Goal: Task Accomplishment & Management: Manage account settings

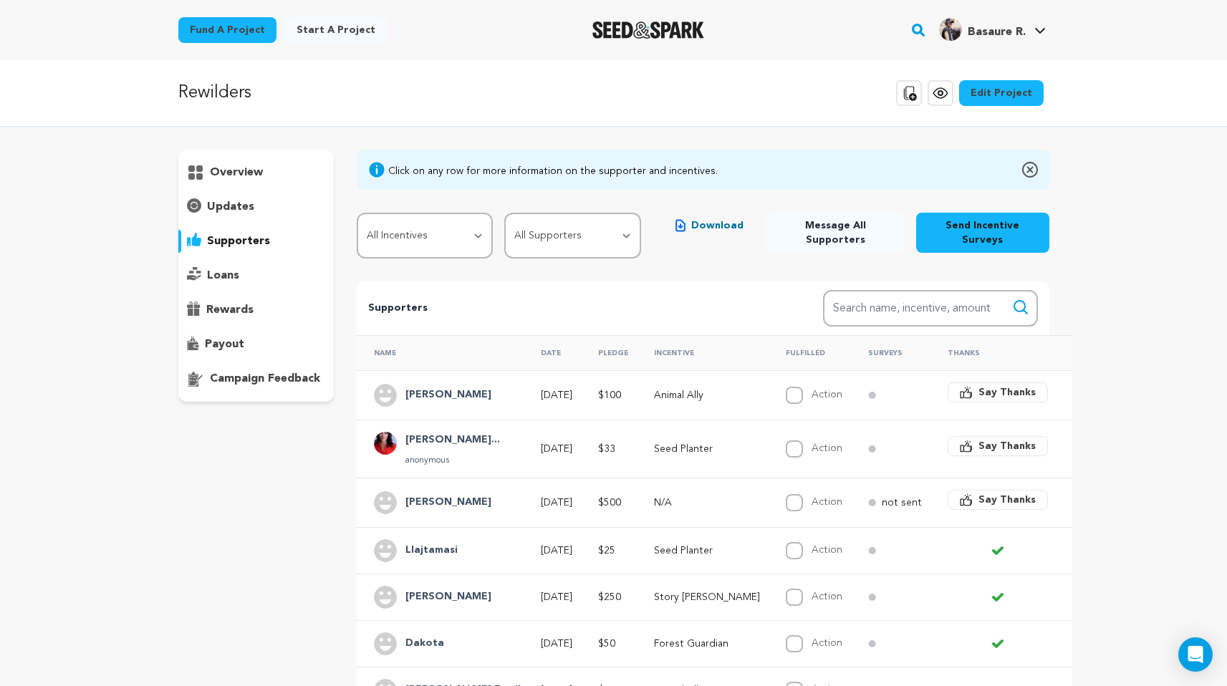
click at [247, 171] on p "overview" at bounding box center [236, 172] width 53 height 17
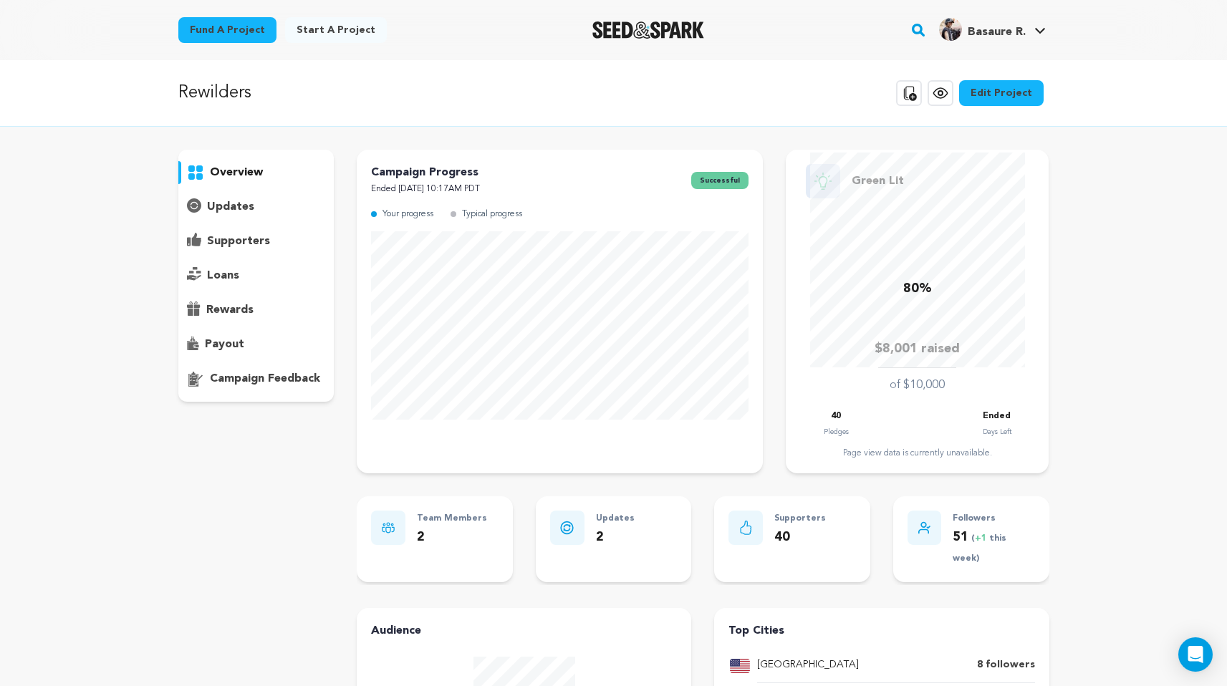
click at [245, 239] on p "supporters" at bounding box center [238, 241] width 63 height 17
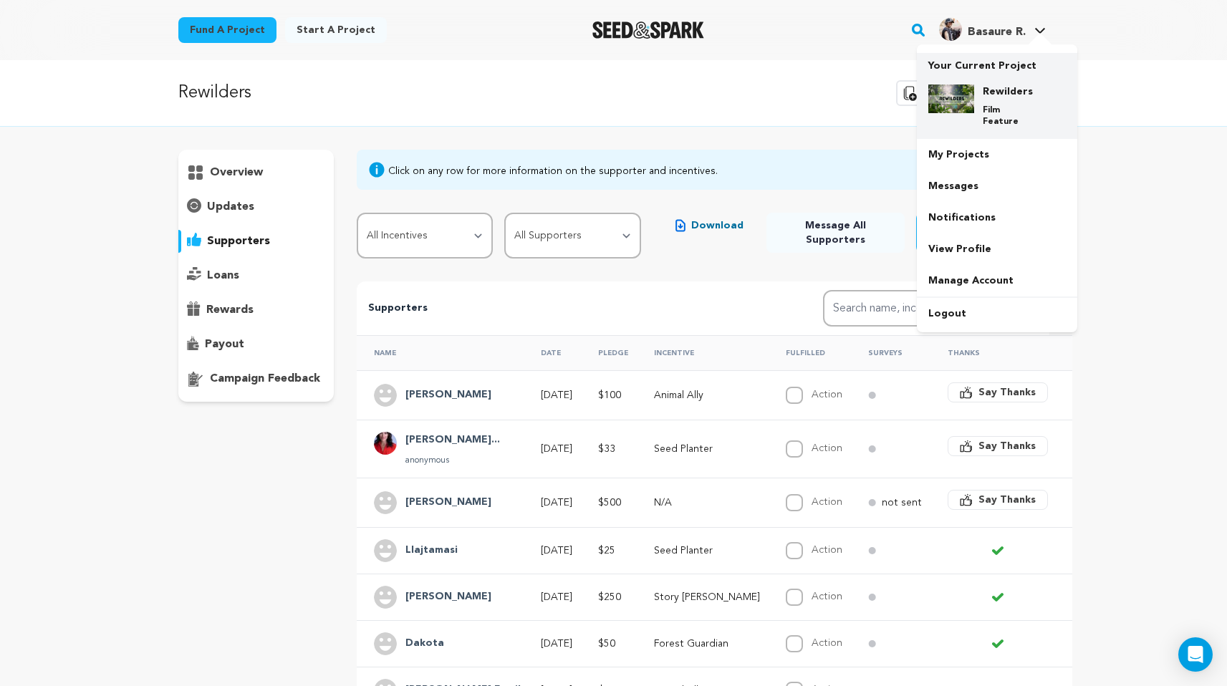
click at [1009, 102] on div "Rewilders Film Feature" at bounding box center [1008, 106] width 69 height 43
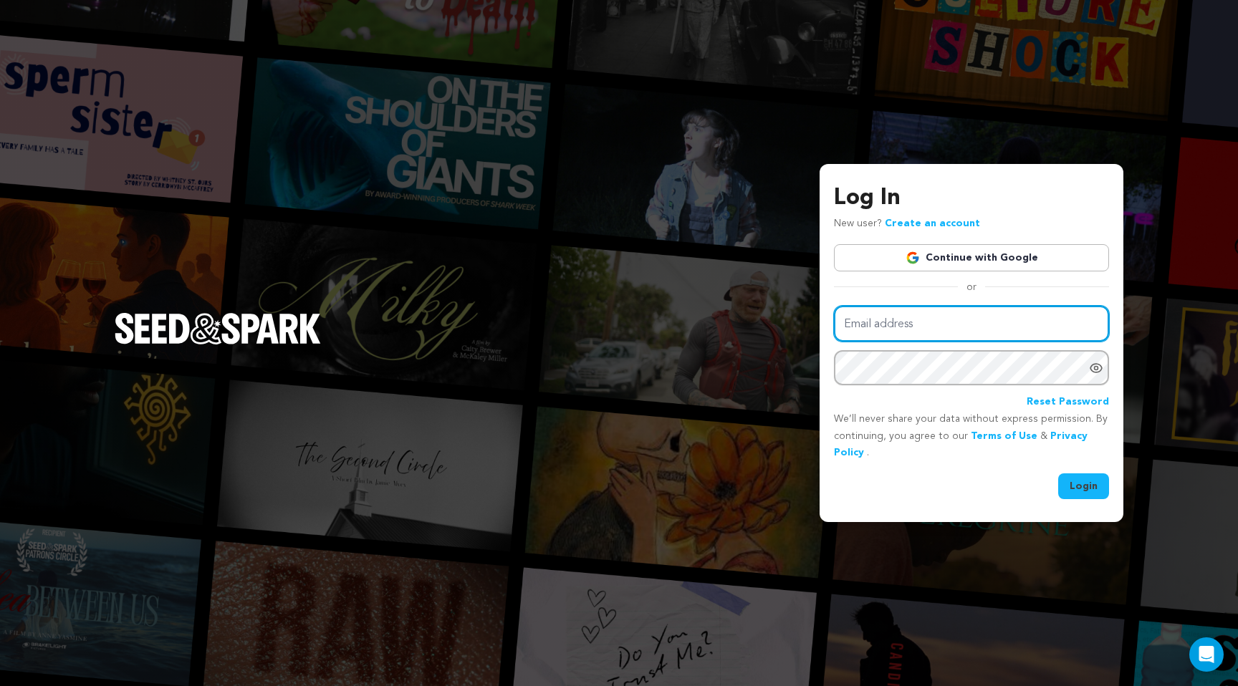
click at [895, 324] on input "Email address" at bounding box center [971, 324] width 275 height 37
click at [900, 329] on input "Email address" at bounding box center [971, 324] width 275 height 37
click at [951, 253] on link "Continue with Google" at bounding box center [971, 257] width 275 height 27
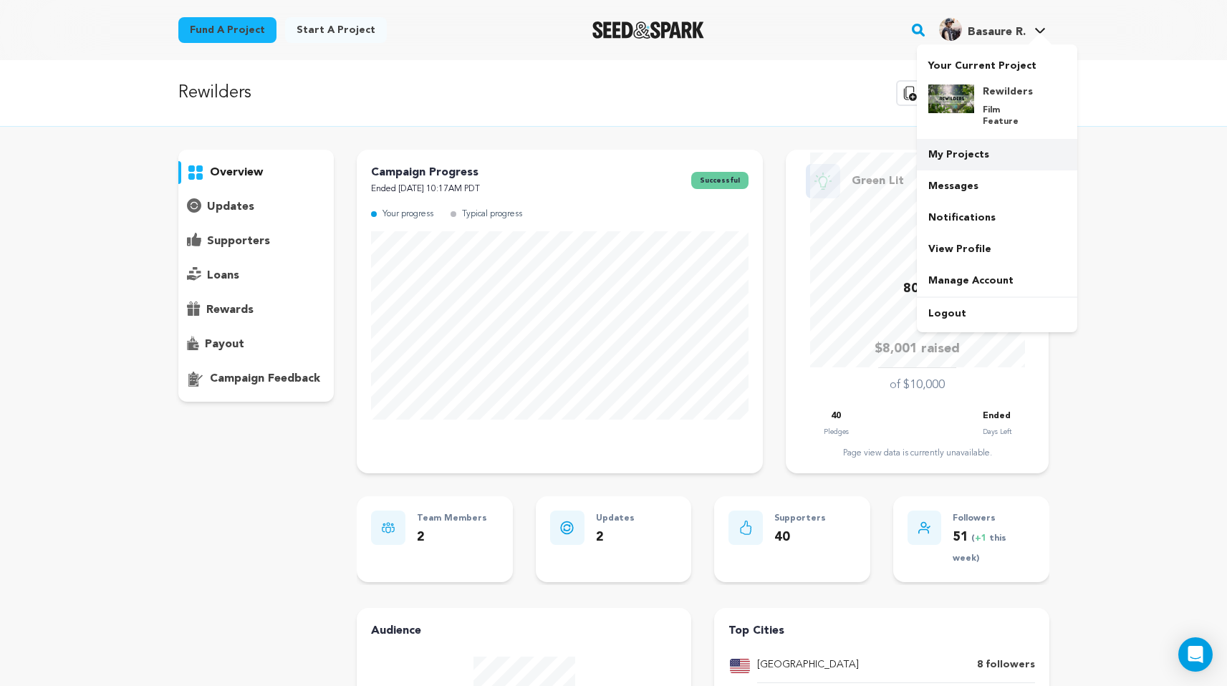
click at [977, 145] on link "My Projects" at bounding box center [997, 155] width 160 height 32
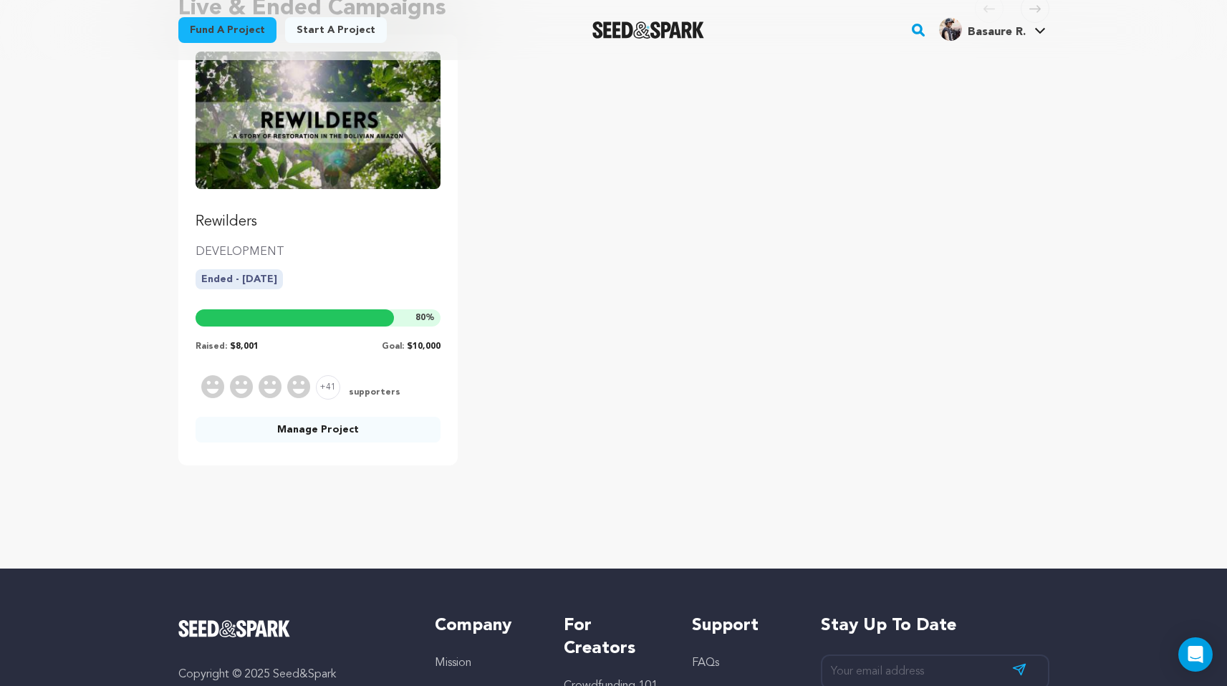
scroll to position [400, 0]
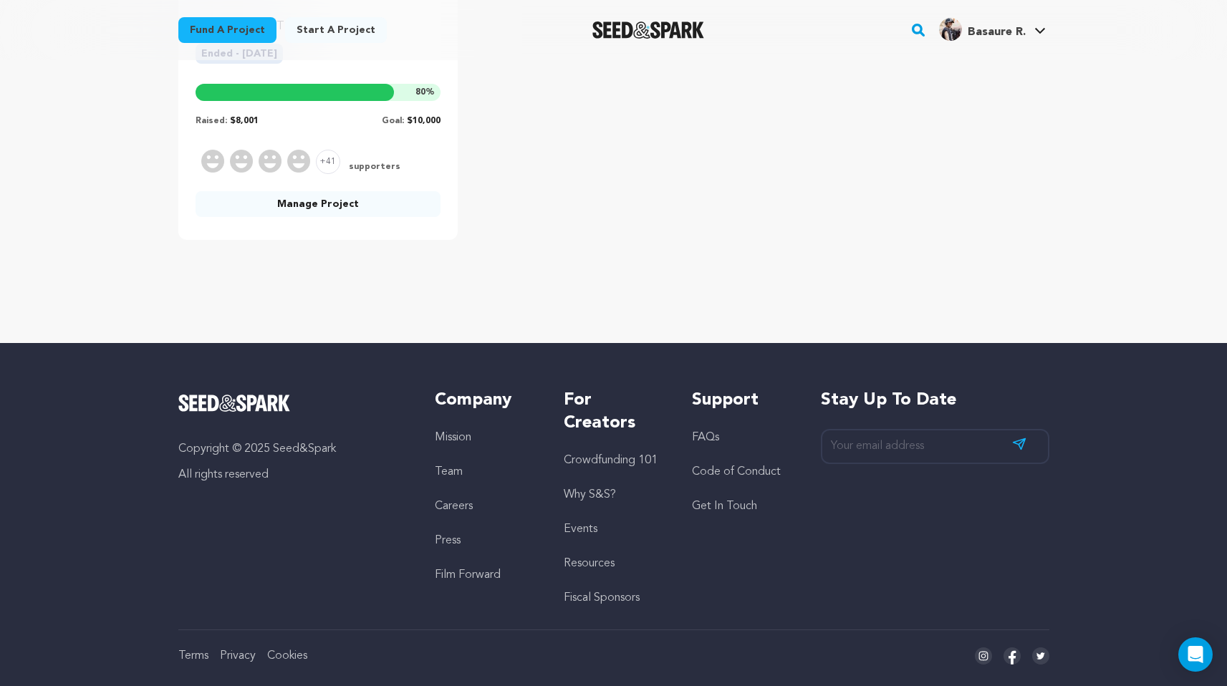
click at [284, 208] on link "Manage Project" at bounding box center [319, 204] width 246 height 26
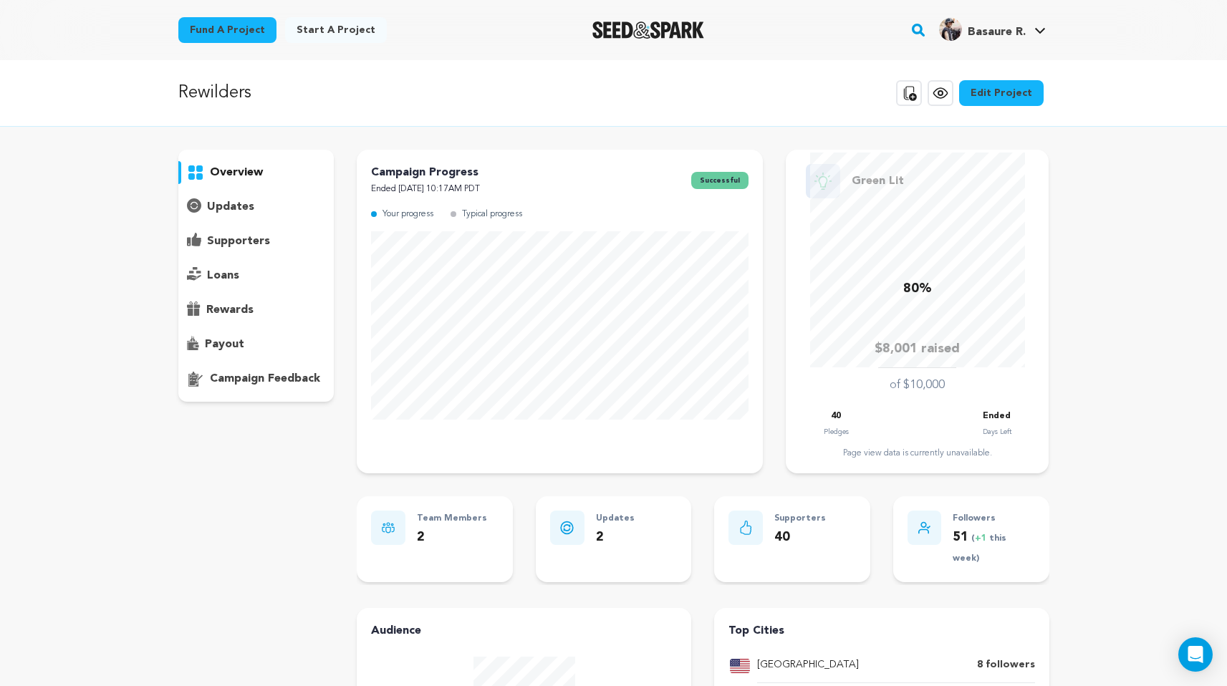
click at [244, 208] on p "updates" at bounding box center [230, 206] width 47 height 17
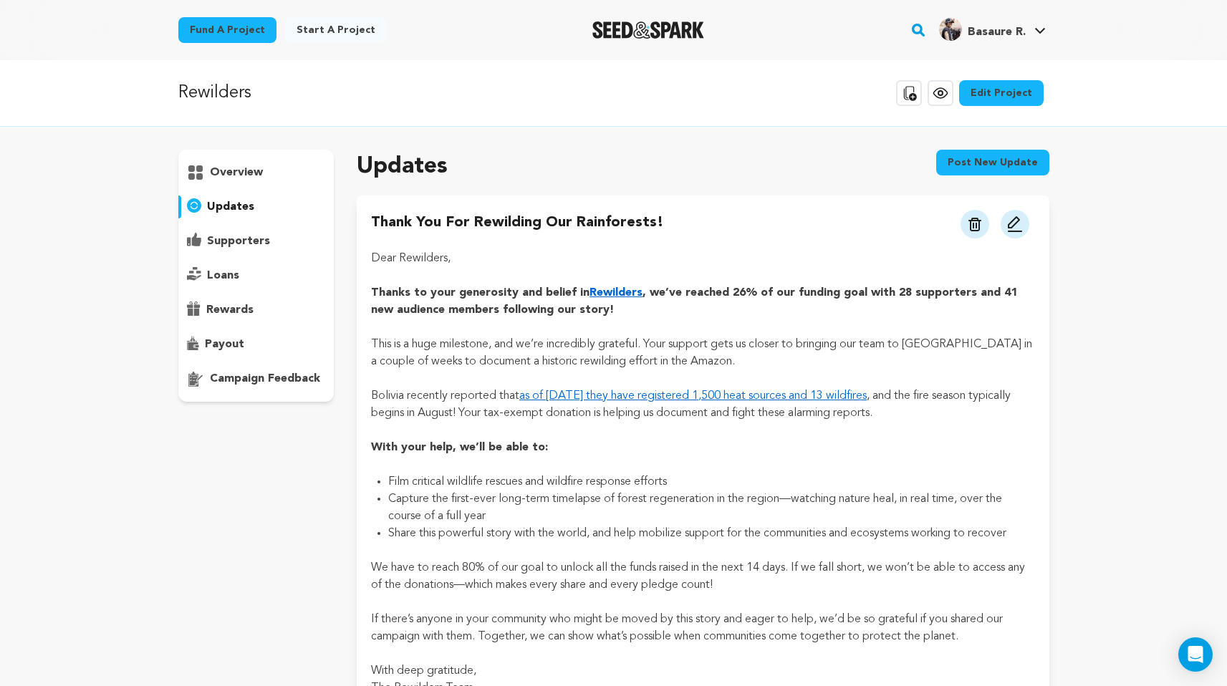
click at [256, 246] on p "supporters" at bounding box center [238, 241] width 63 height 17
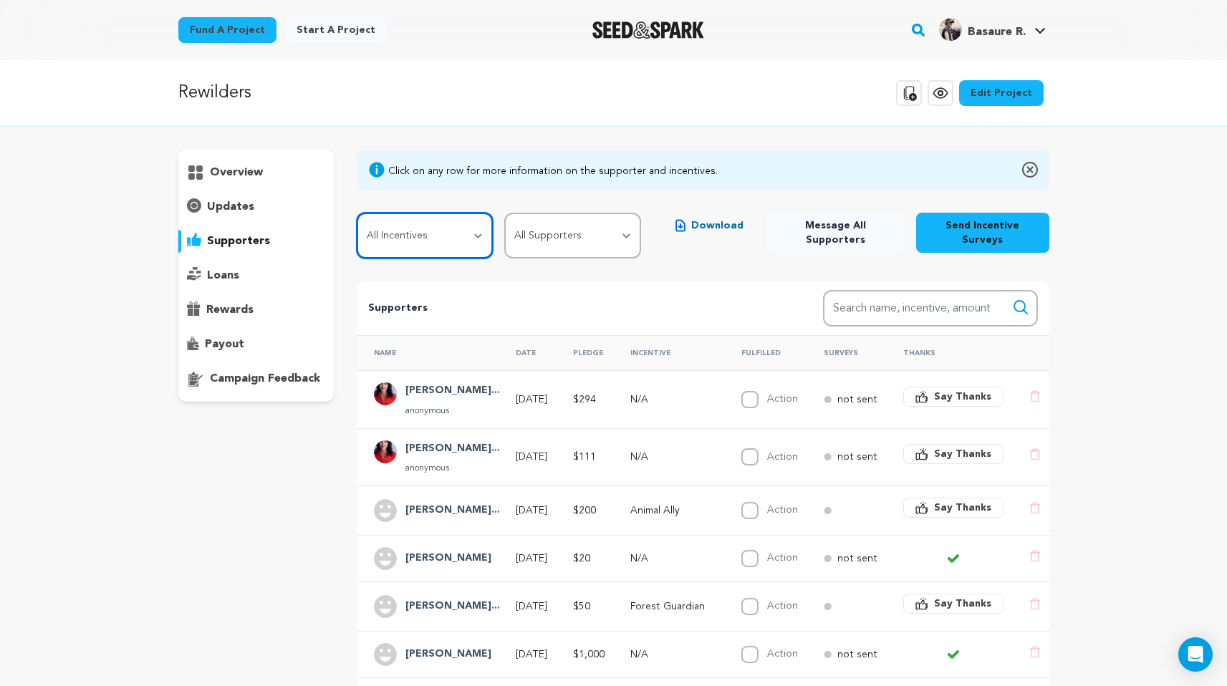
click at [425, 231] on select "All Incentives Seed Planter Forest Guardian Animal Ally Story [PERSON_NAME] Rew…" at bounding box center [425, 236] width 136 height 46
click at [438, 231] on select "All Incentives Seed Planter Forest Guardian Animal Ally Story [PERSON_NAME] Rew…" at bounding box center [425, 236] width 136 height 46
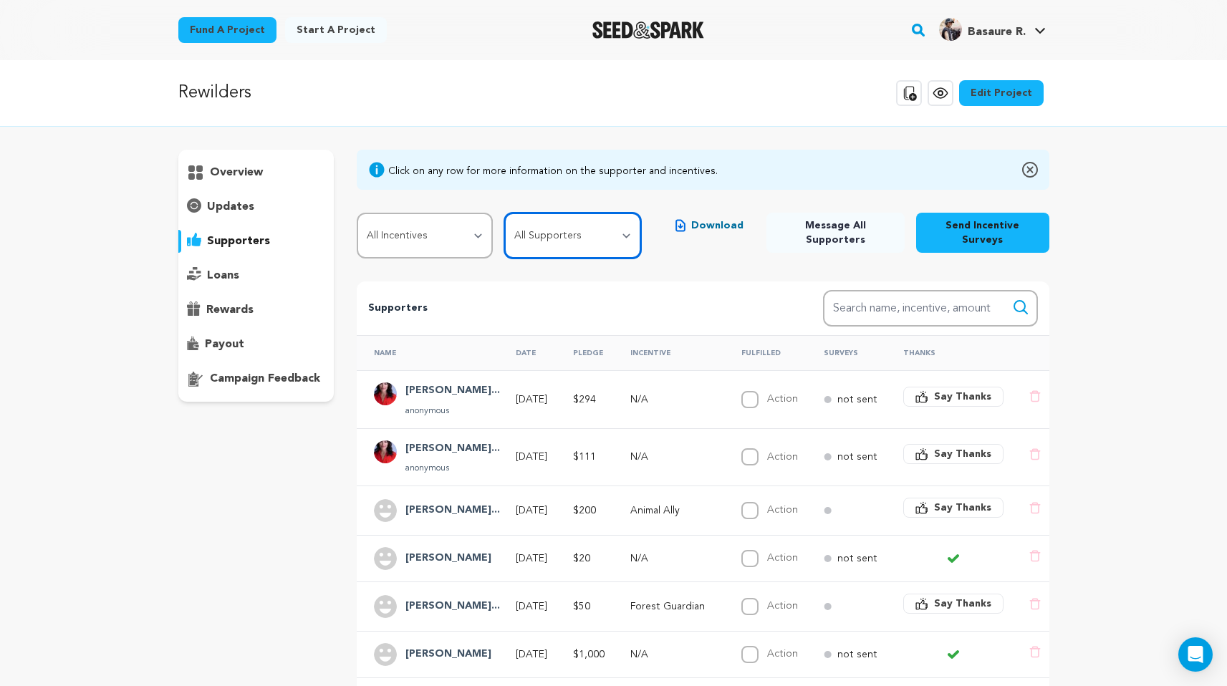
click at [592, 219] on select "All Supporters Survey not sent Survey incomplete Survey complete Incentive not …" at bounding box center [572, 236] width 136 height 46
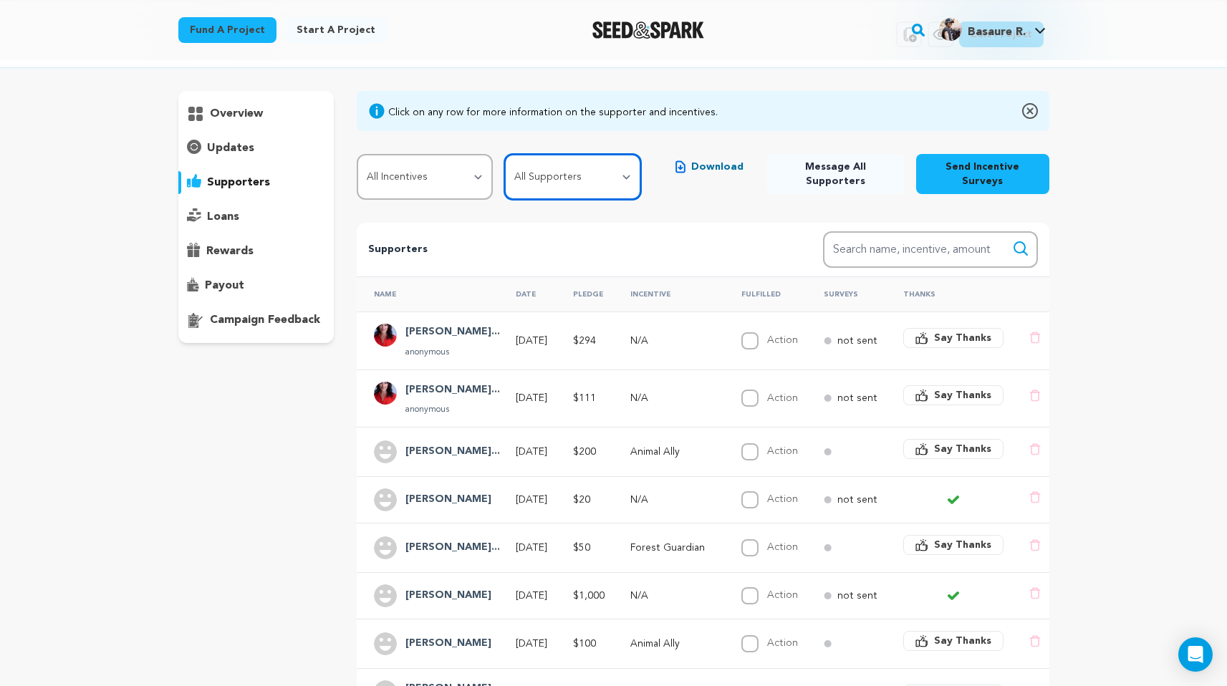
scroll to position [95, 0]
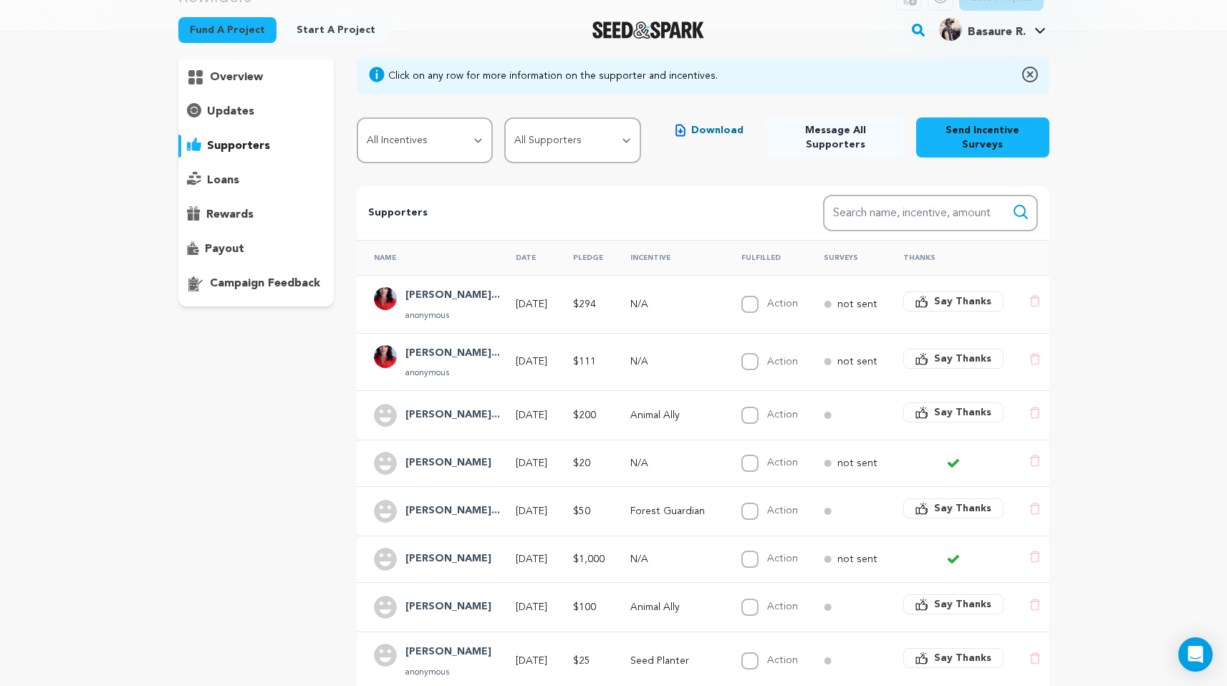
click at [972, 133] on button "Send Incentive Surveys" at bounding box center [982, 137] width 133 height 40
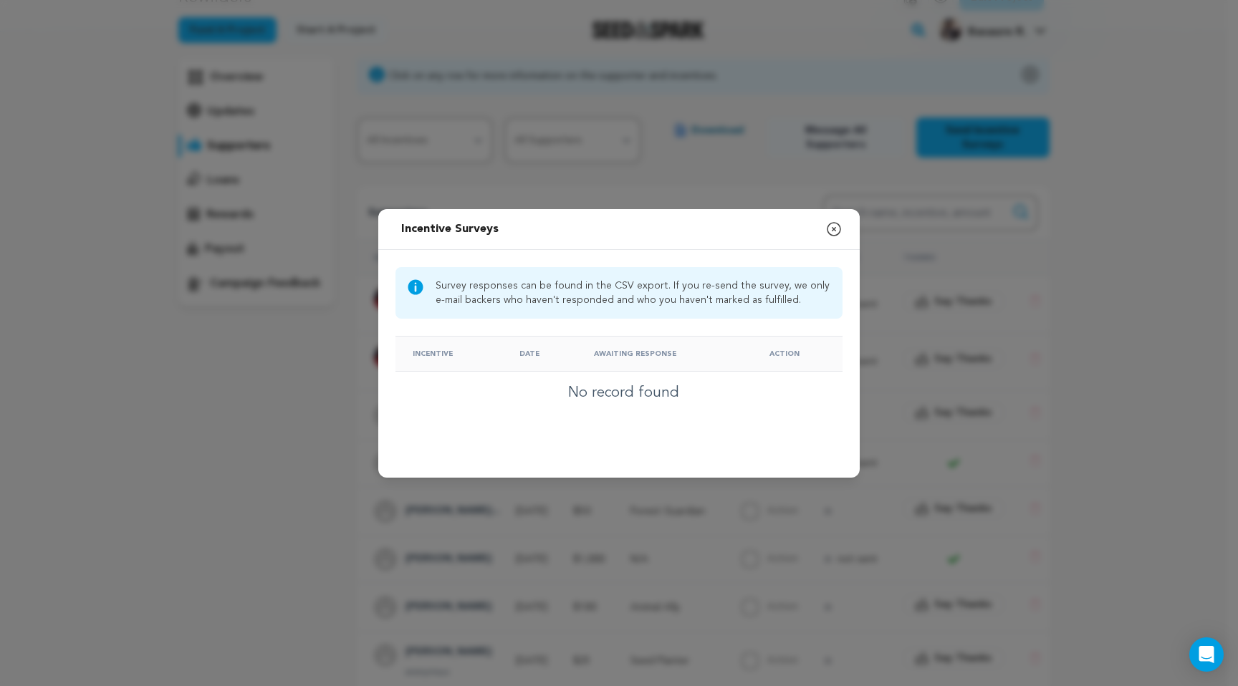
click at [834, 222] on icon "button" at bounding box center [833, 229] width 17 height 17
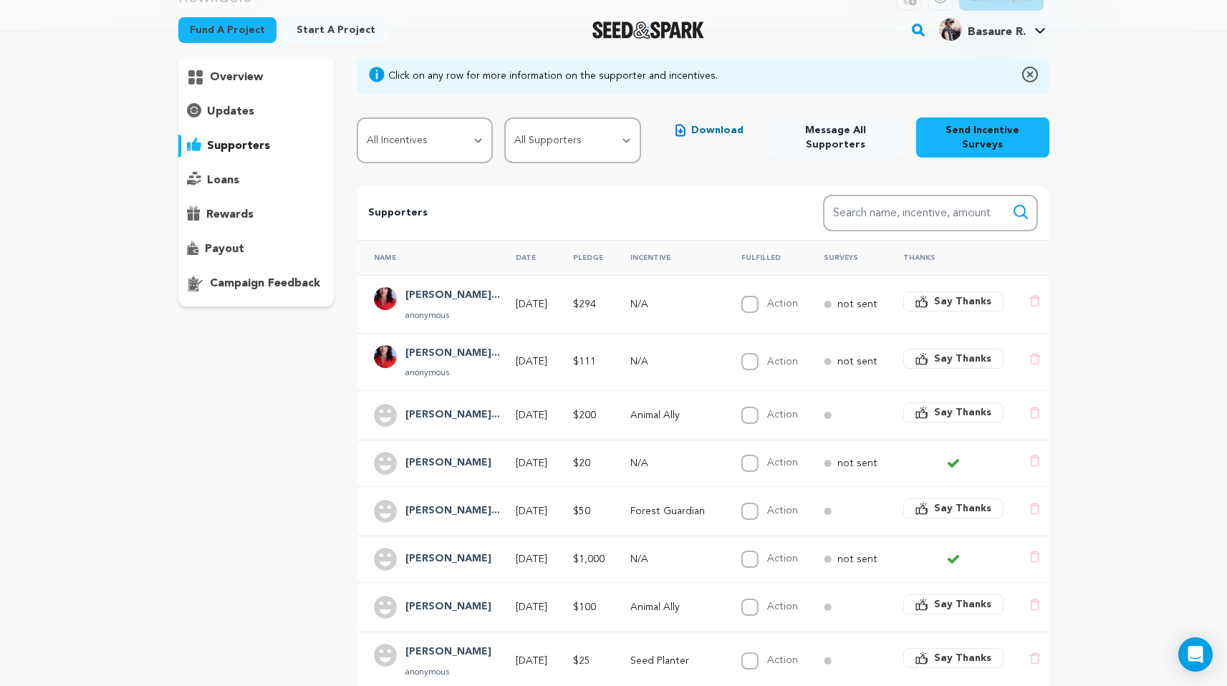
click at [263, 145] on p "supporters" at bounding box center [238, 146] width 63 height 17
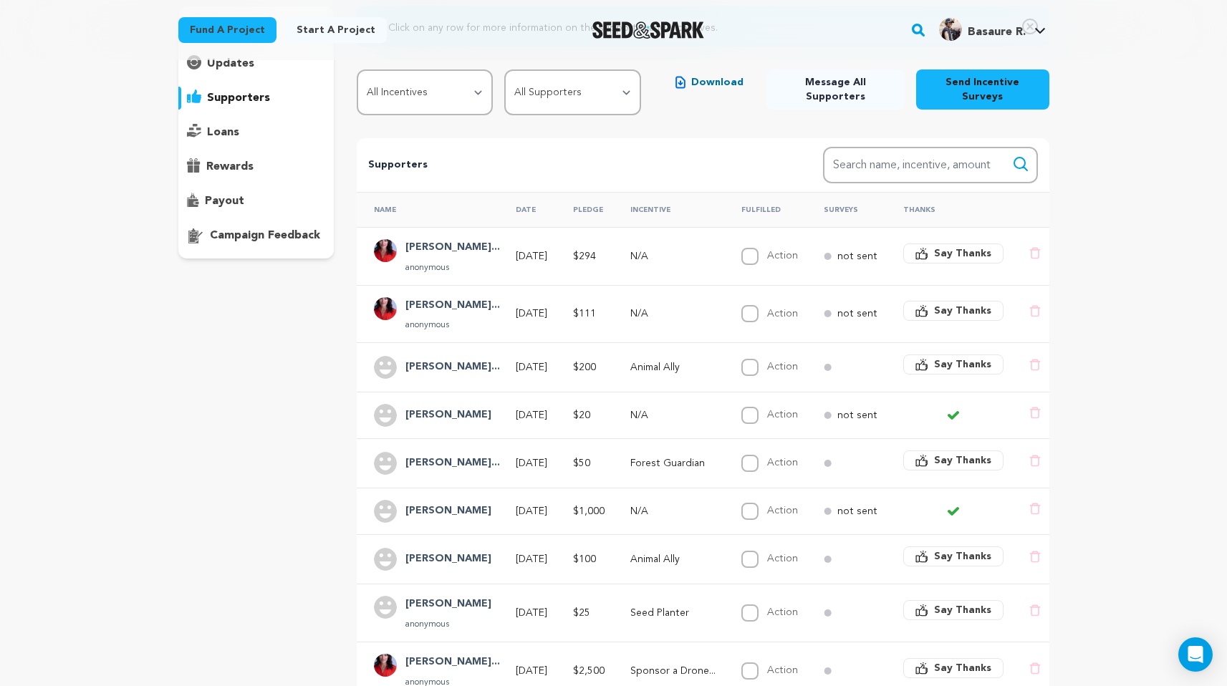
scroll to position [270, 0]
